Goal: Transaction & Acquisition: Purchase product/service

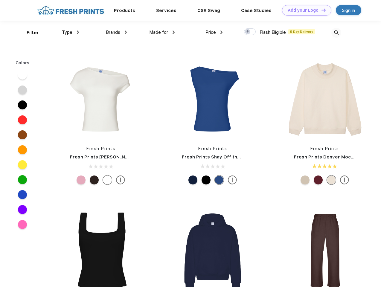
scroll to position [0, 0]
click at [305, 10] on link "Add your Logo Design Tool" at bounding box center [306, 10] width 49 height 10
click at [0, 0] on div "Design Tool" at bounding box center [0, 0] width 0 height 0
click at [321, 10] on link "Add your Logo Design Tool" at bounding box center [306, 10] width 49 height 10
click at [29, 33] on div "Filter" at bounding box center [33, 32] width 12 height 7
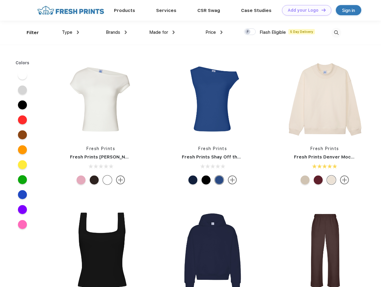
click at [71, 32] on span "Type" at bounding box center [67, 32] width 10 height 5
click at [116, 32] on span "Brands" at bounding box center [113, 32] width 14 height 5
click at [162, 32] on span "Made for" at bounding box center [158, 32] width 19 height 5
click at [214, 32] on span "Price" at bounding box center [211, 32] width 10 height 5
click at [250, 32] on div at bounding box center [250, 31] width 12 height 7
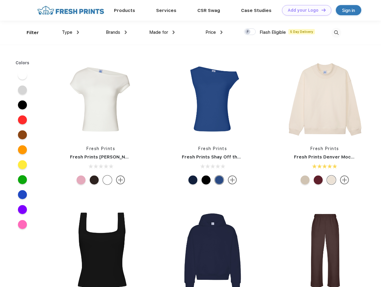
click at [248, 32] on input "checkbox" at bounding box center [246, 30] width 4 height 4
checkbox input "true"
